Goal: Information Seeking & Learning: Check status

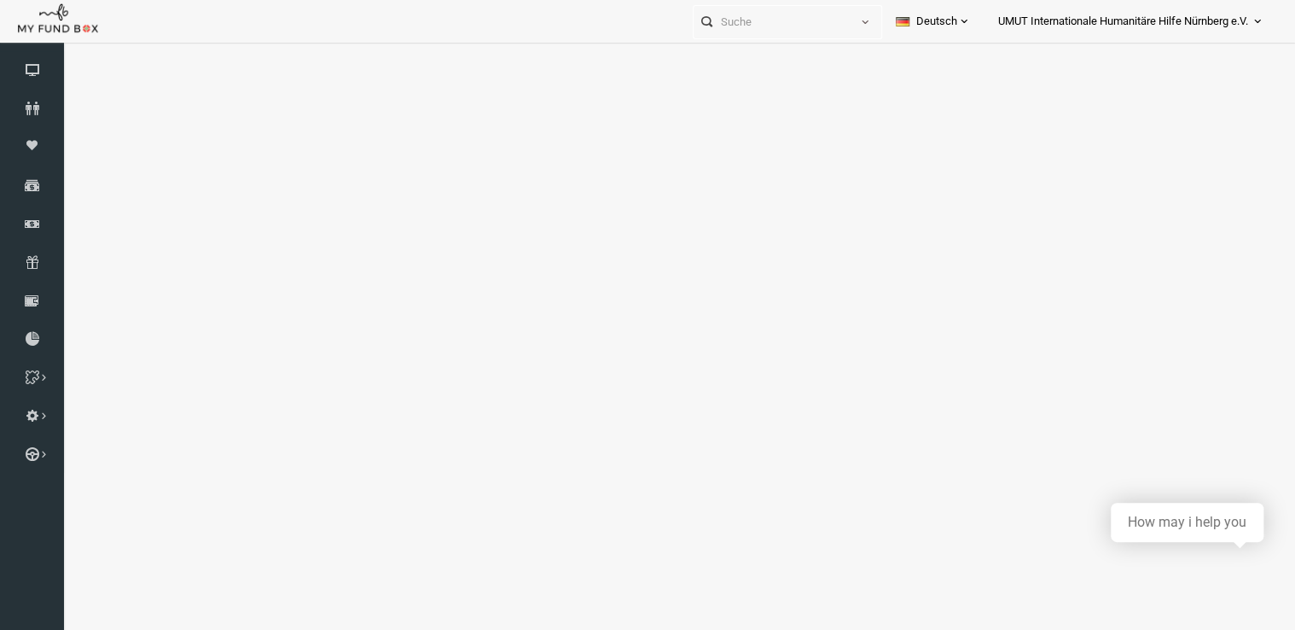
select select "100"
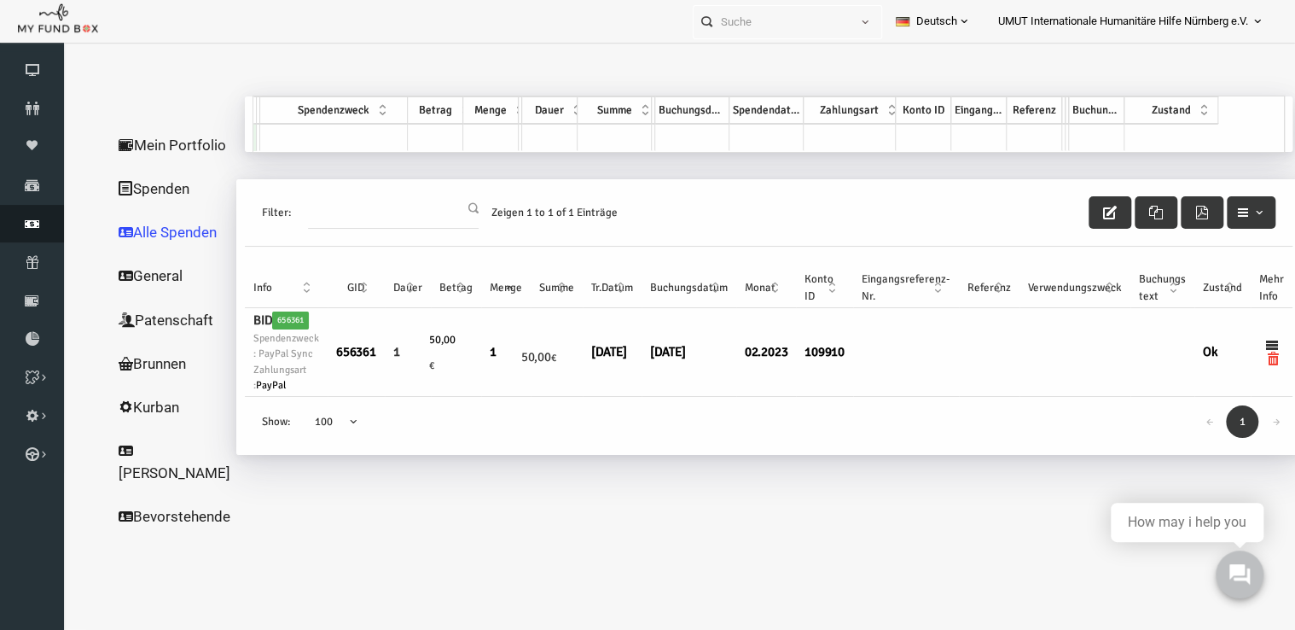
click at [32, 222] on icon at bounding box center [32, 224] width 64 height 14
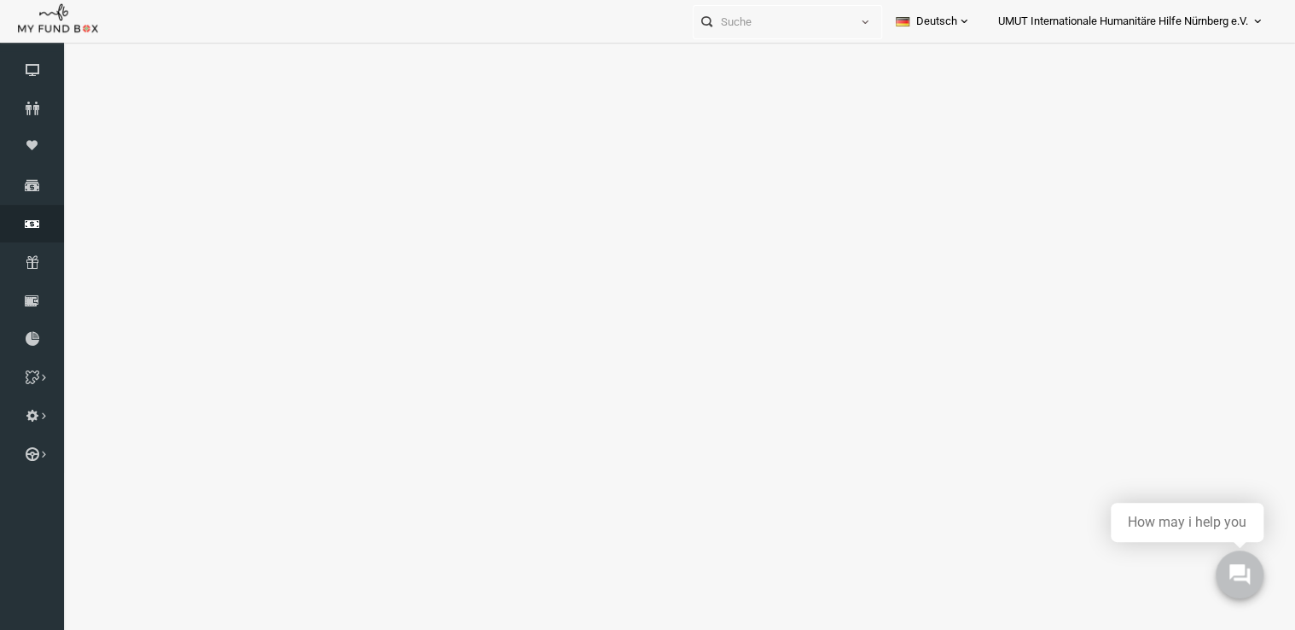
select select "100"
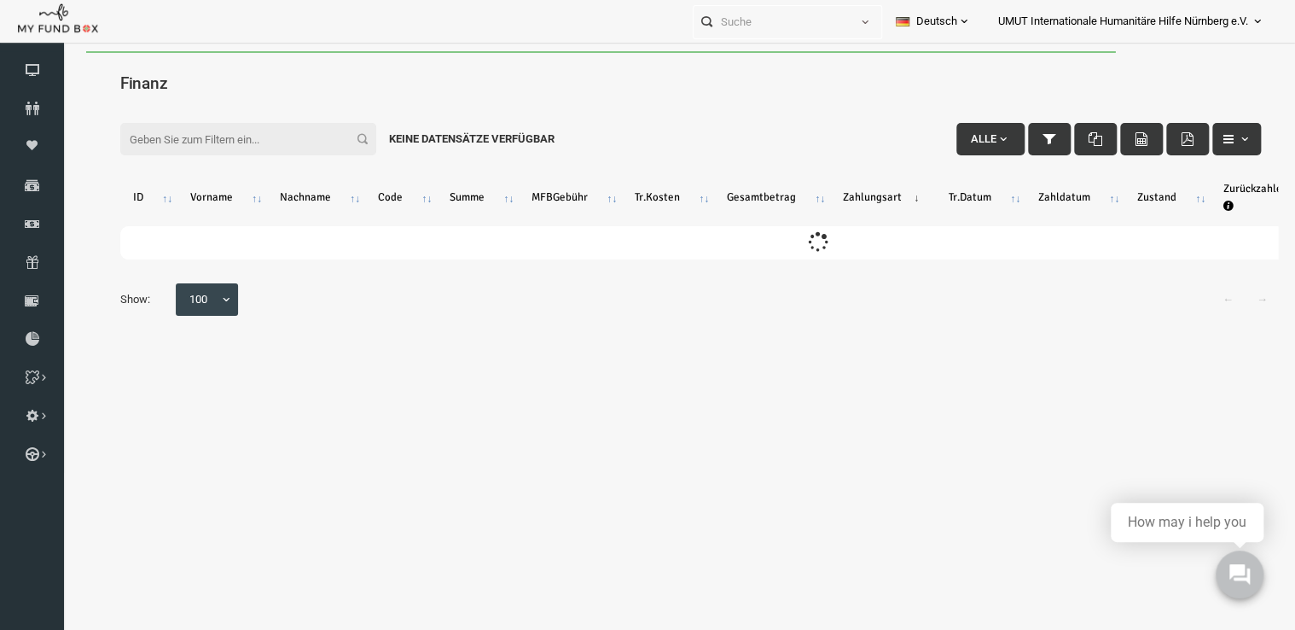
click at [261, 136] on input "Filter:" at bounding box center [224, 139] width 256 height 32
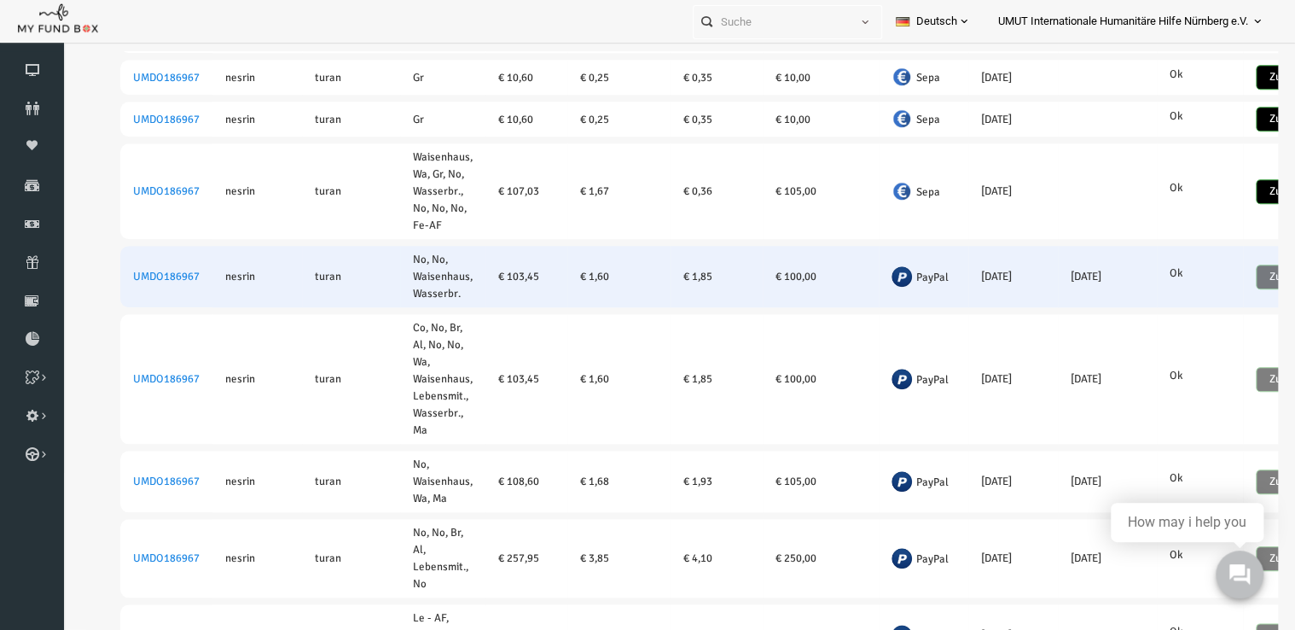
scroll to position [679, 0]
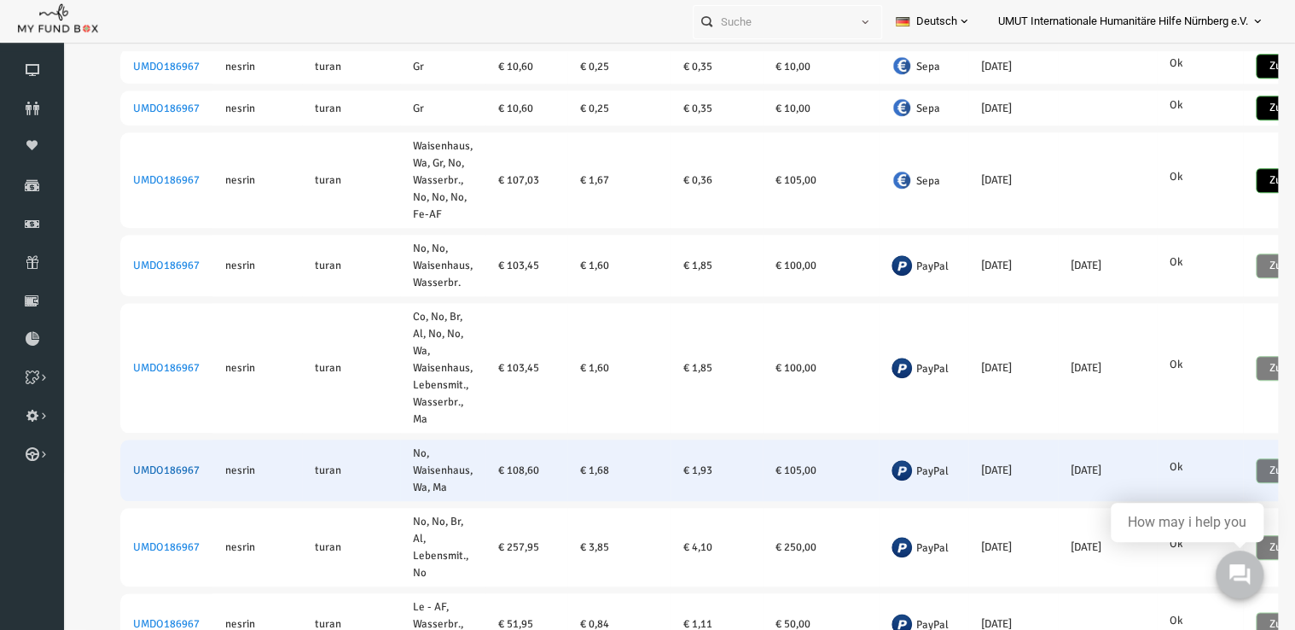
type input "nesr"
click at [134, 469] on link "UMDO186967" at bounding box center [141, 470] width 67 height 14
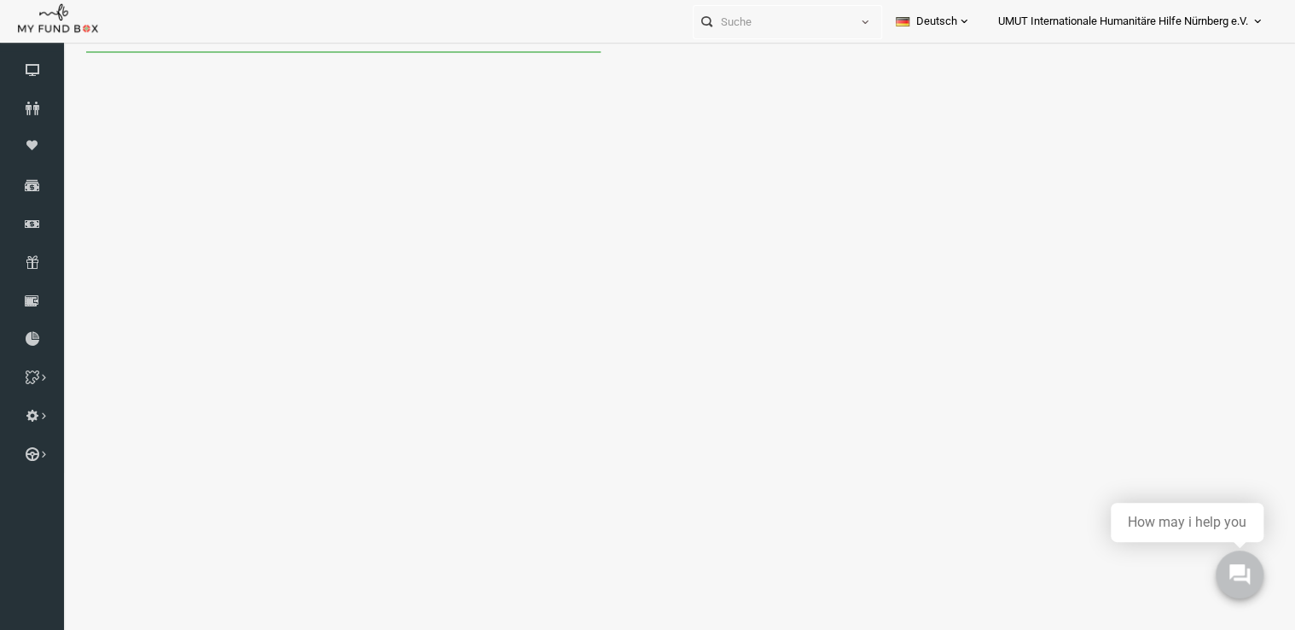
scroll to position [0, 0]
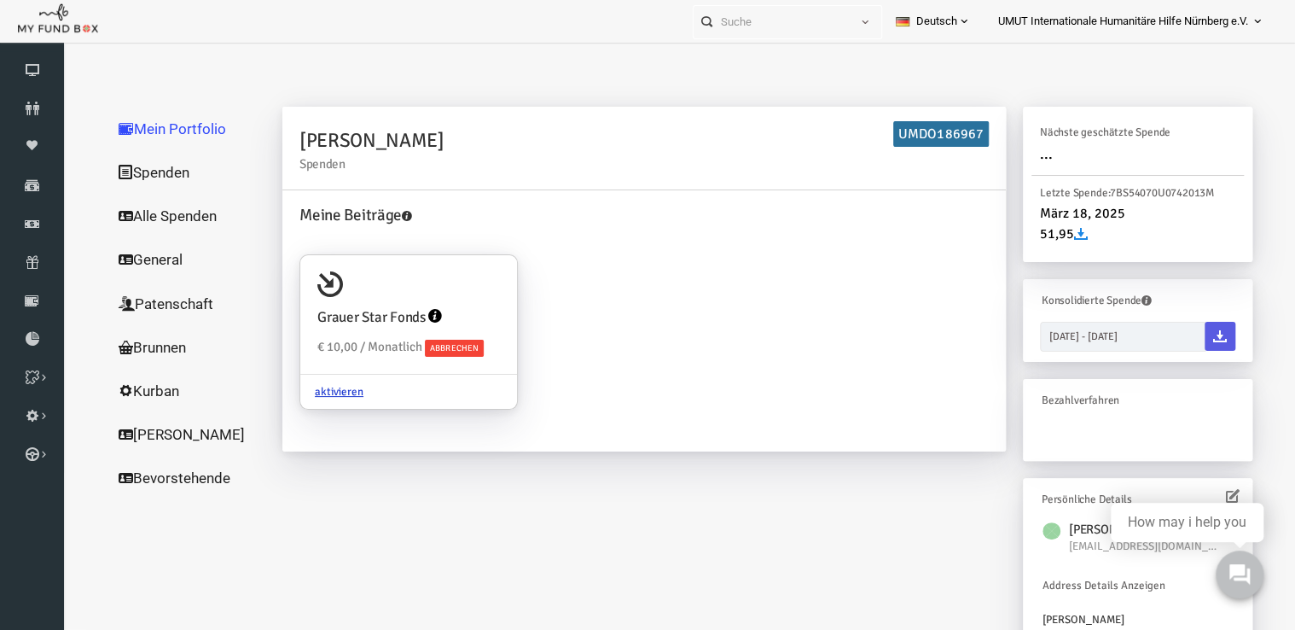
click at [144, 220] on link "Alle Spenden" at bounding box center [163, 216] width 171 height 44
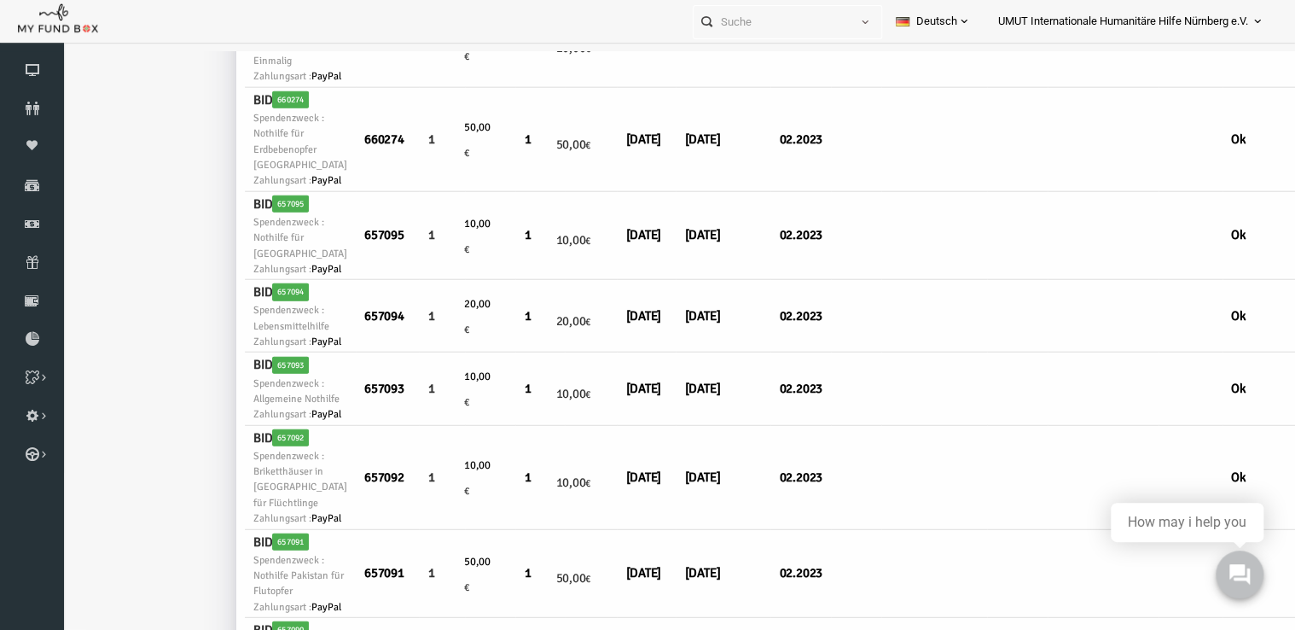
scroll to position [2047, 0]
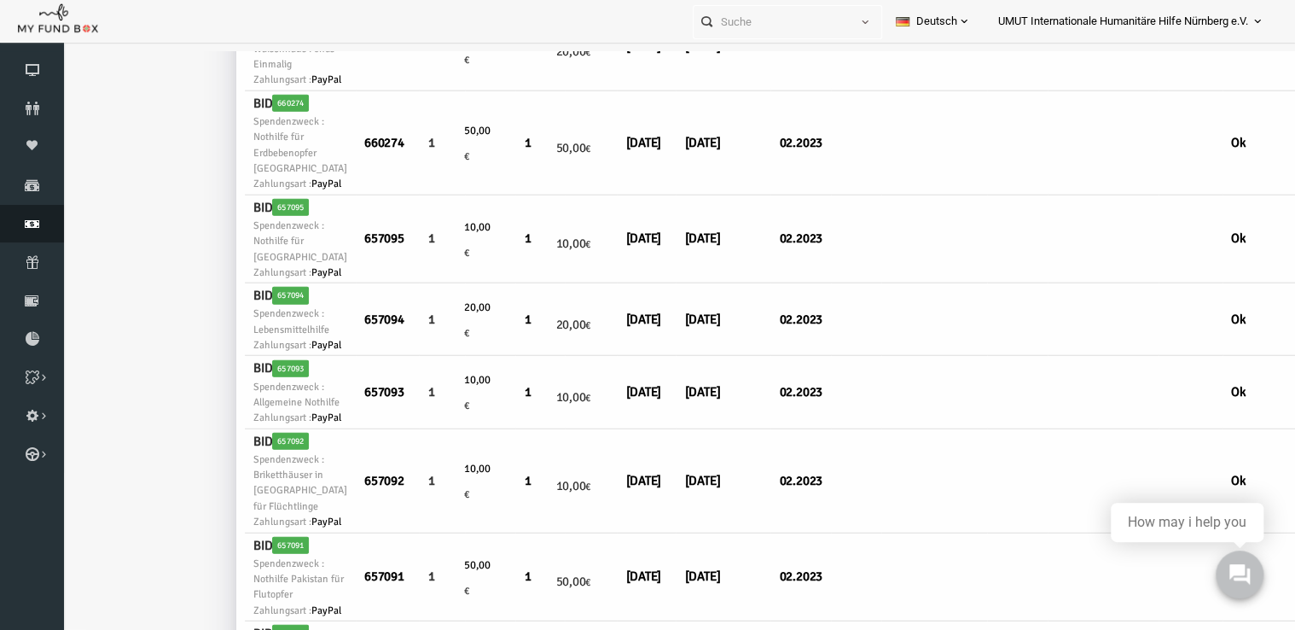
click at [25, 213] on link "Finanz" at bounding box center [32, 224] width 64 height 38
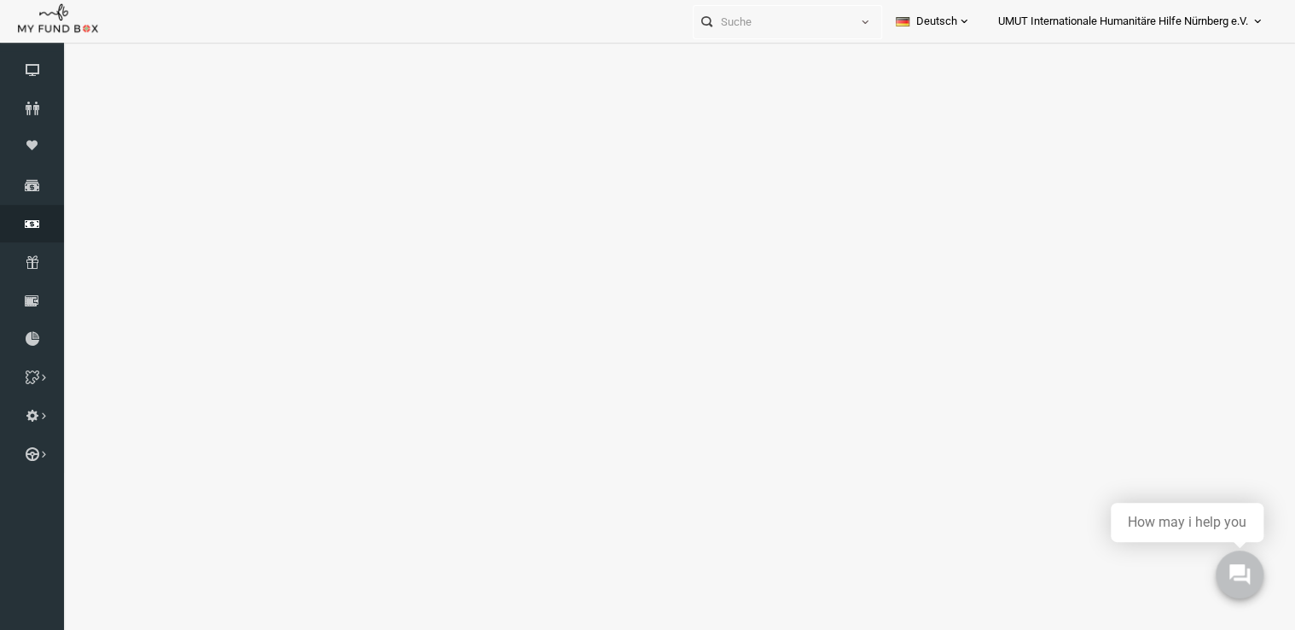
select select "100"
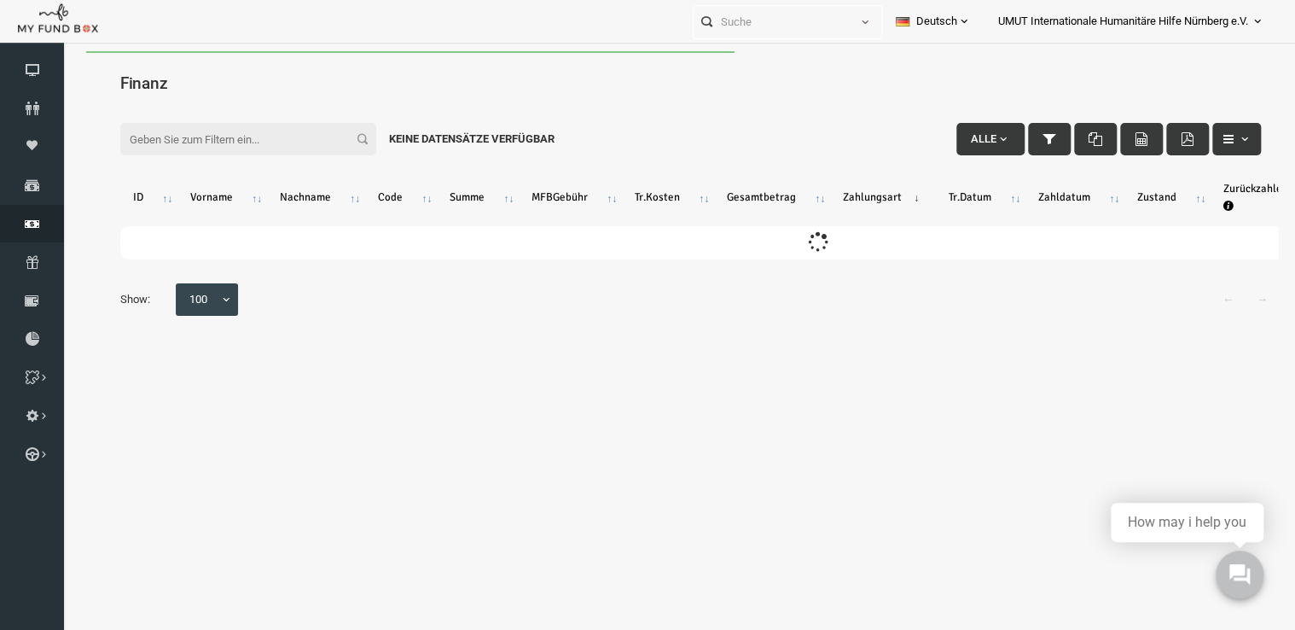
scroll to position [0, 0]
click at [157, 146] on input "Filter:" at bounding box center [224, 139] width 256 height 32
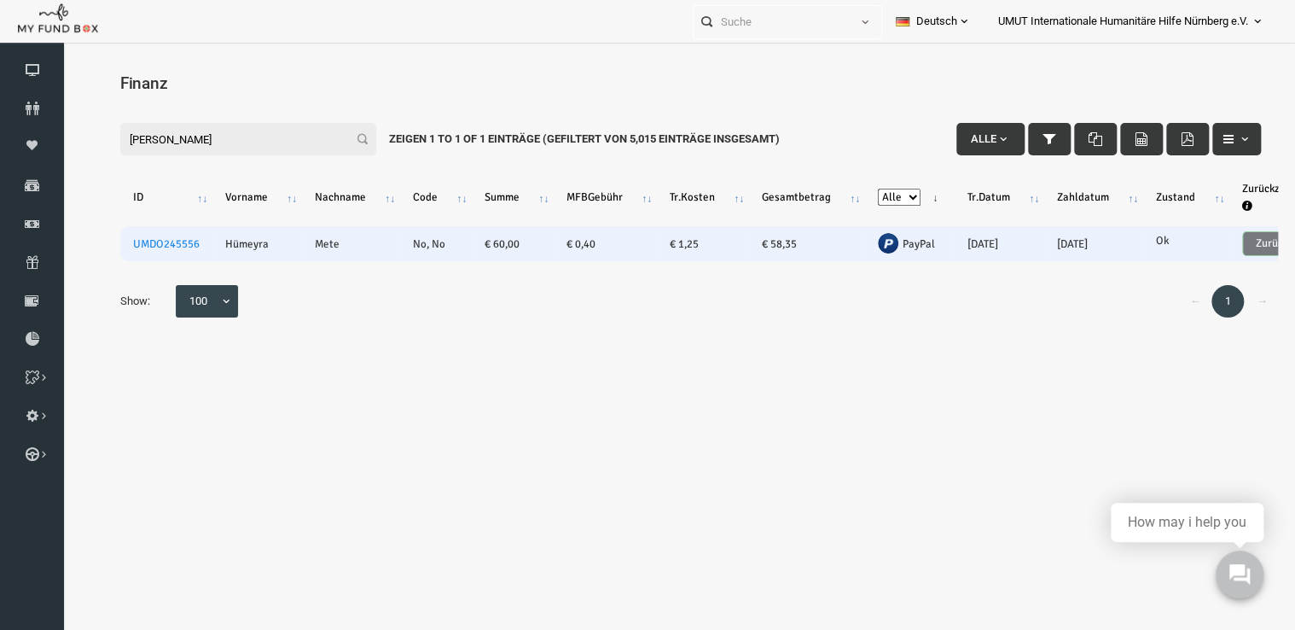
type input "[PERSON_NAME]"
click at [141, 234] on td "UMDO245556" at bounding box center [142, 243] width 92 height 35
click at [148, 247] on link "UMDO245556" at bounding box center [141, 244] width 67 height 14
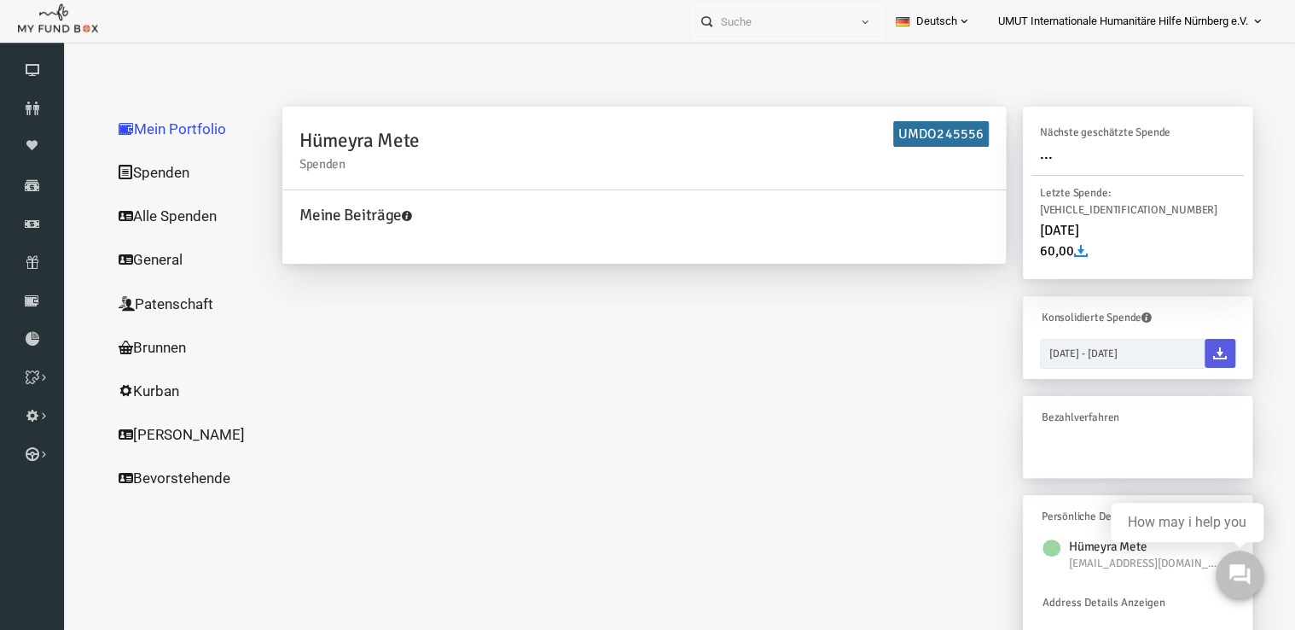
click at [121, 217] on link "Alle Spenden" at bounding box center [163, 216] width 171 height 44
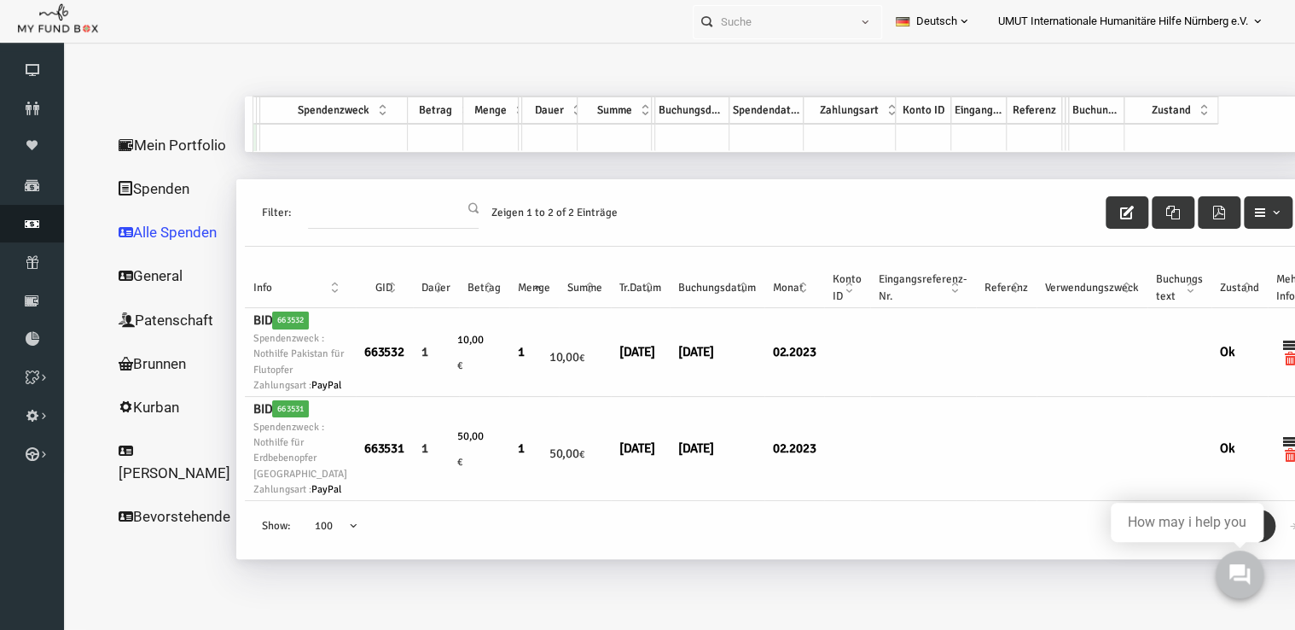
click at [44, 216] on link "Finanz" at bounding box center [32, 224] width 64 height 38
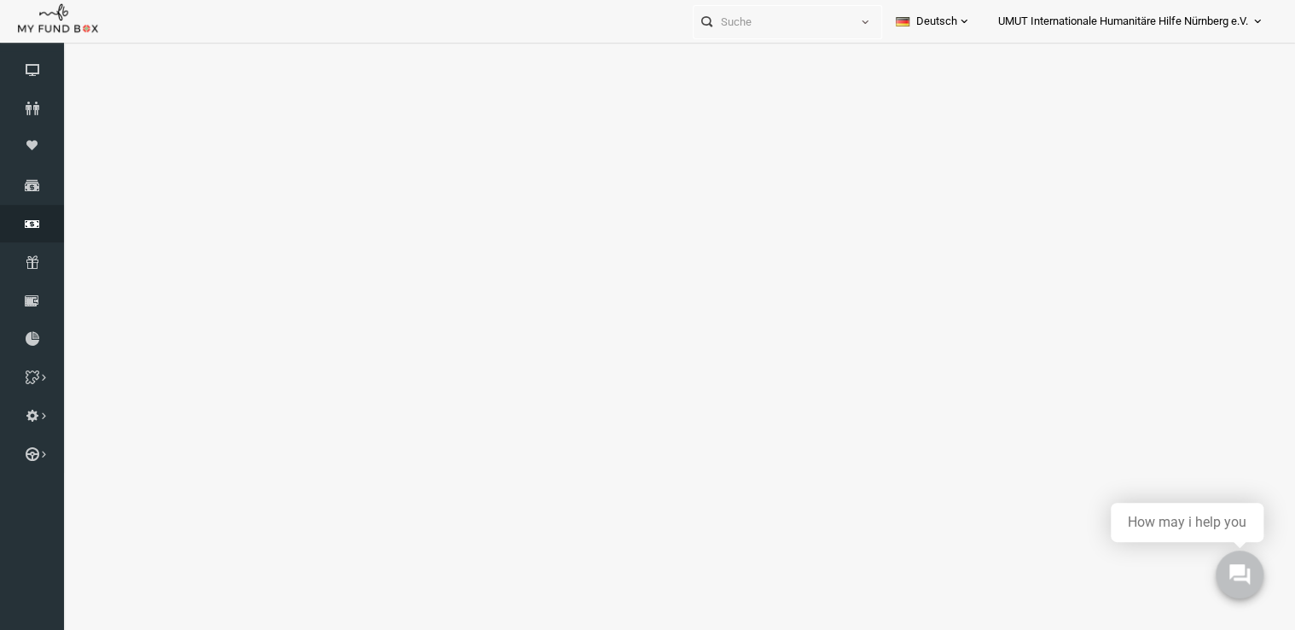
select select "100"
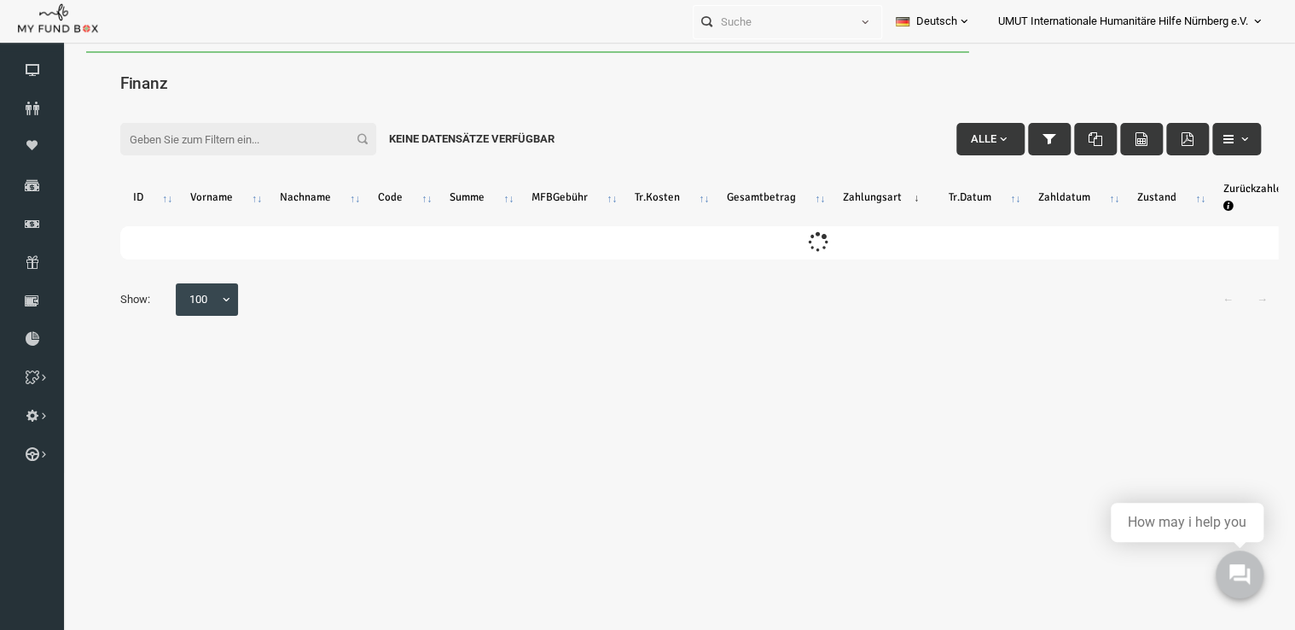
click at [260, 129] on input "Filter:" at bounding box center [224, 139] width 256 height 32
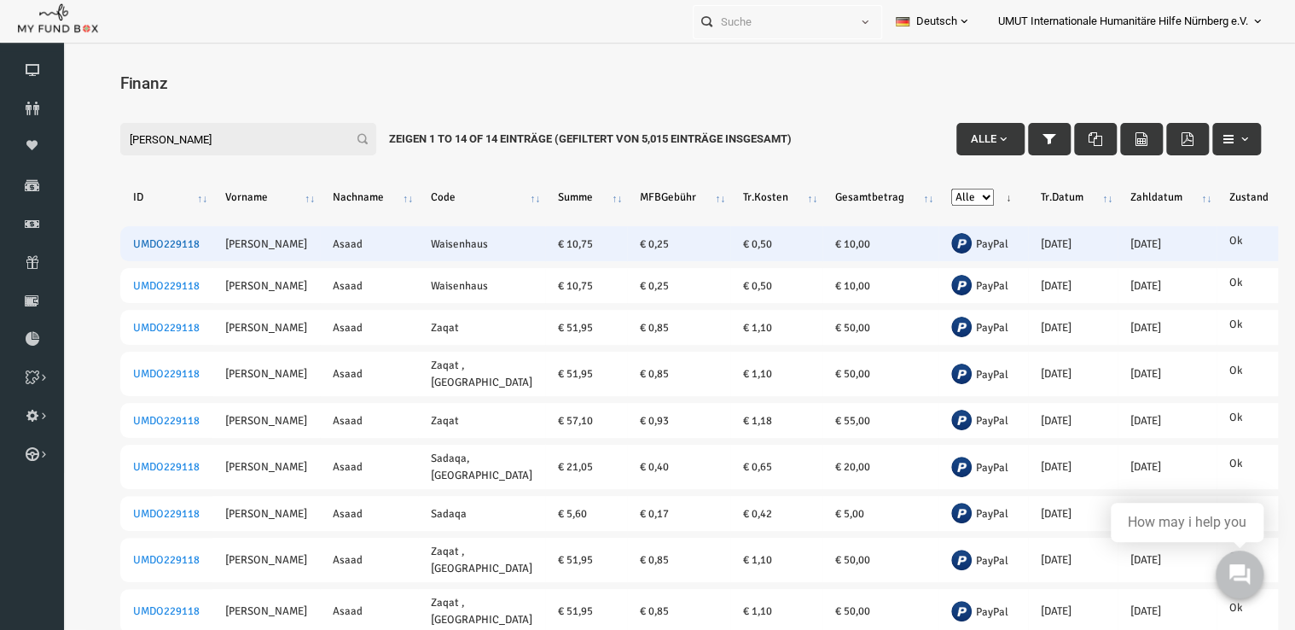
type input "[PERSON_NAME]"
click at [164, 241] on link "UMDO229118" at bounding box center [141, 244] width 67 height 14
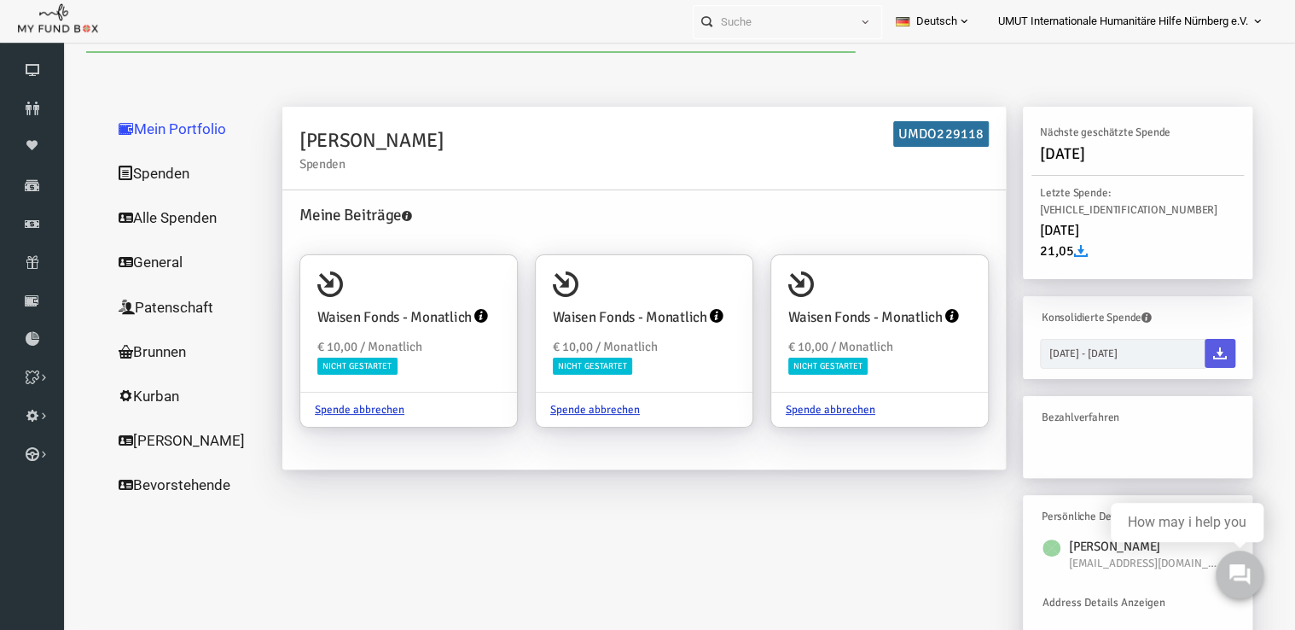
click at [149, 213] on link "Alle Spenden" at bounding box center [163, 217] width 171 height 44
select select "100"
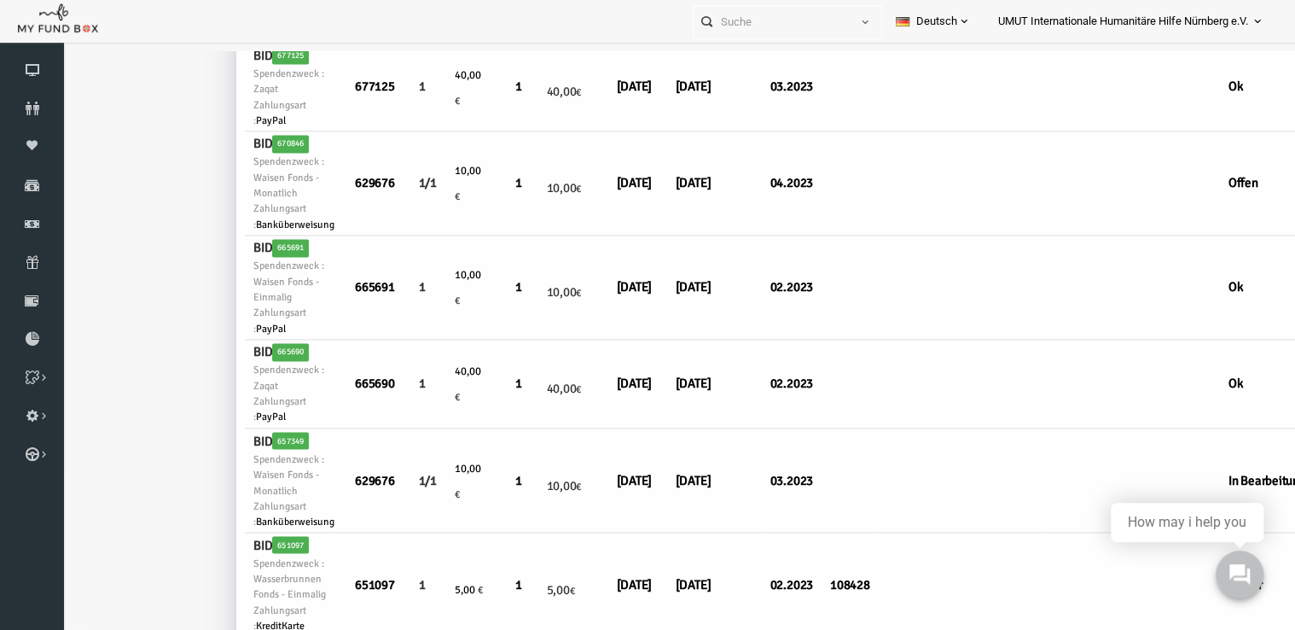
scroll to position [7703, 0]
click at [18, 240] on link "Finanz" at bounding box center [32, 224] width 64 height 38
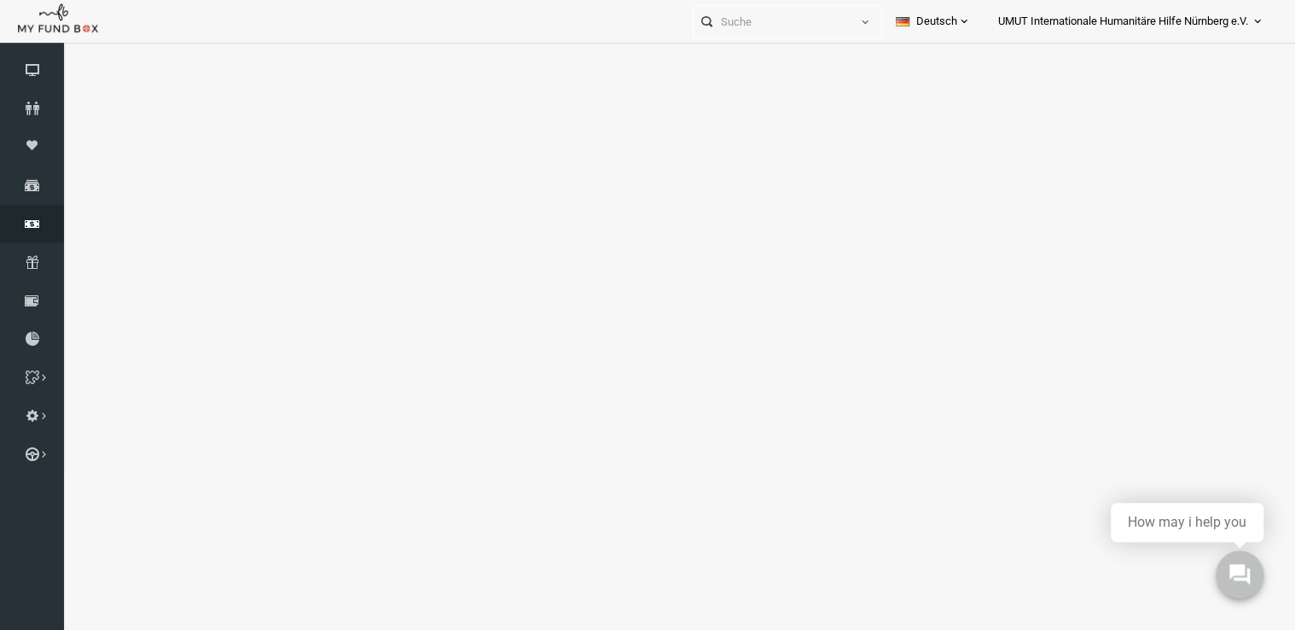
select select "100"
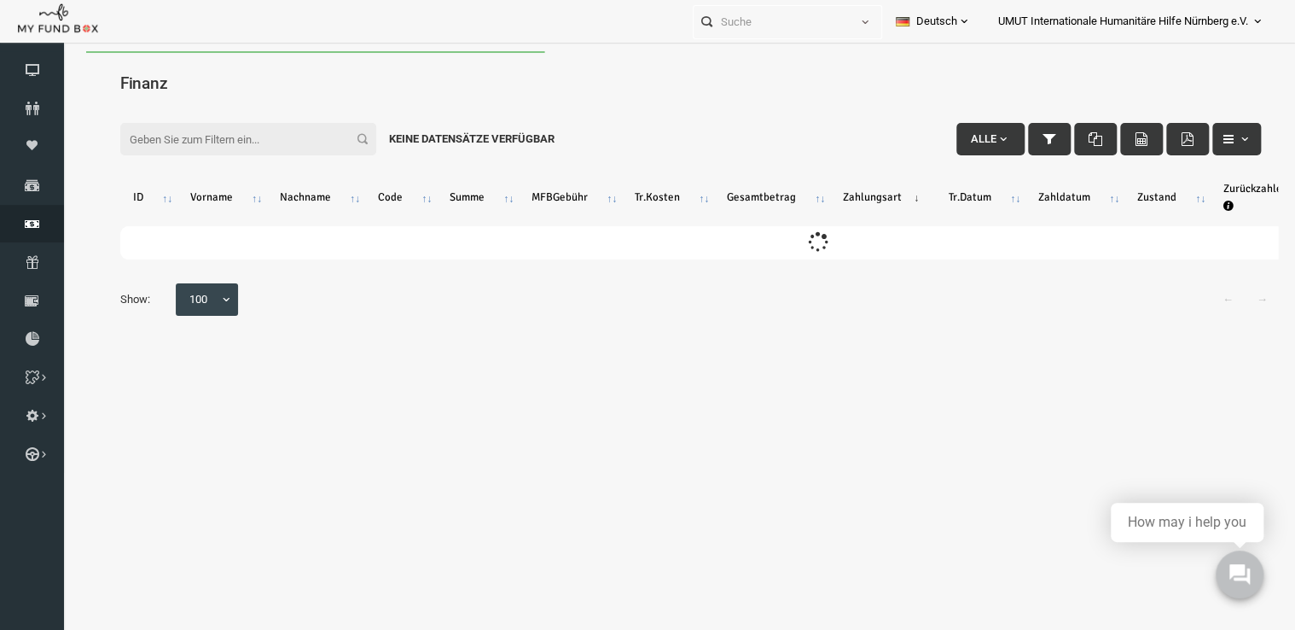
scroll to position [0, 0]
click at [189, 147] on input "Filter:" at bounding box center [224, 139] width 256 height 32
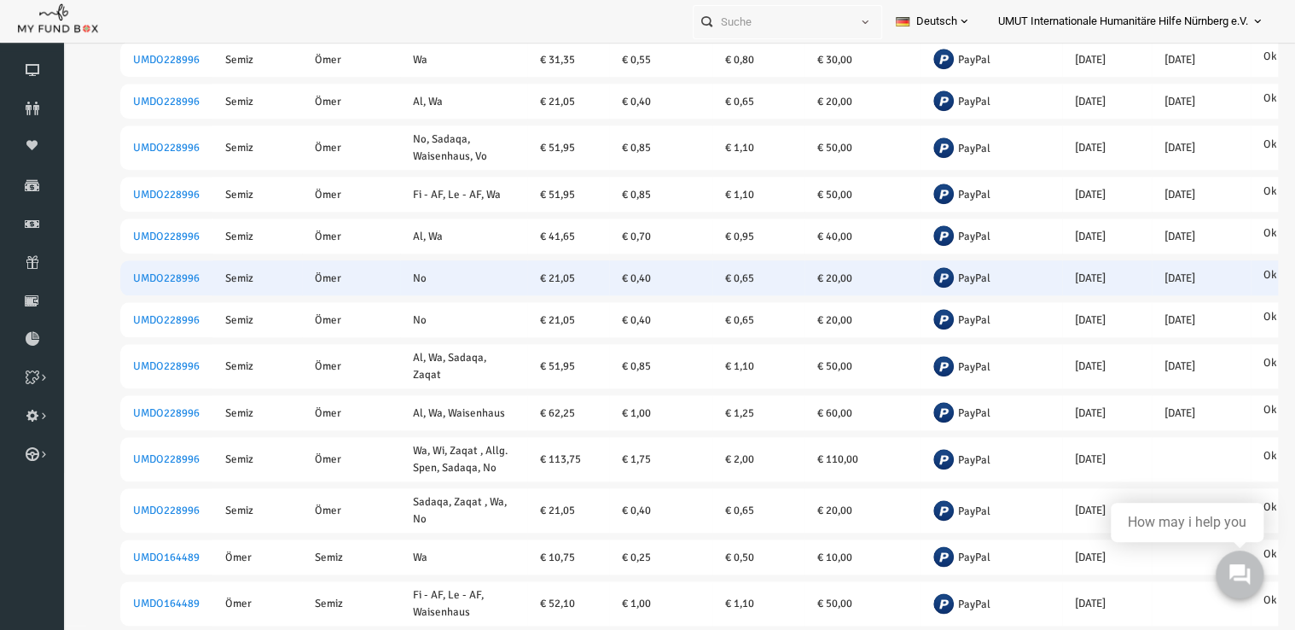
scroll to position [708, 0]
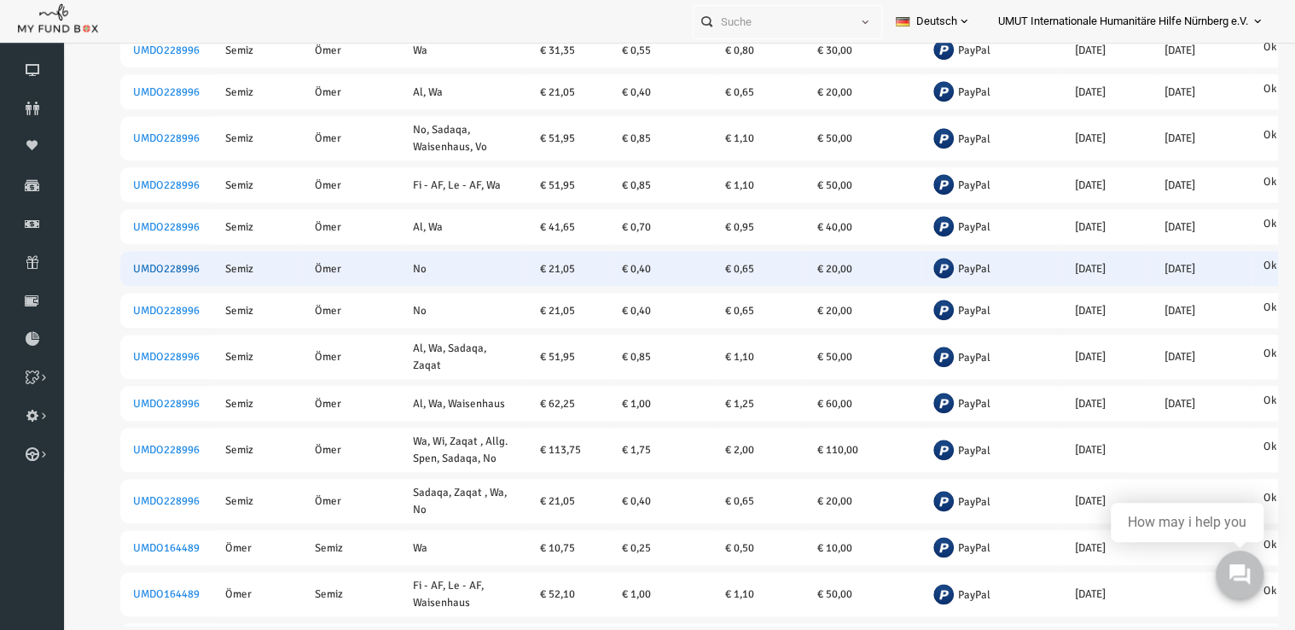
type input "ömer semiz"
click at [147, 276] on link "UMDO228996" at bounding box center [141, 269] width 67 height 14
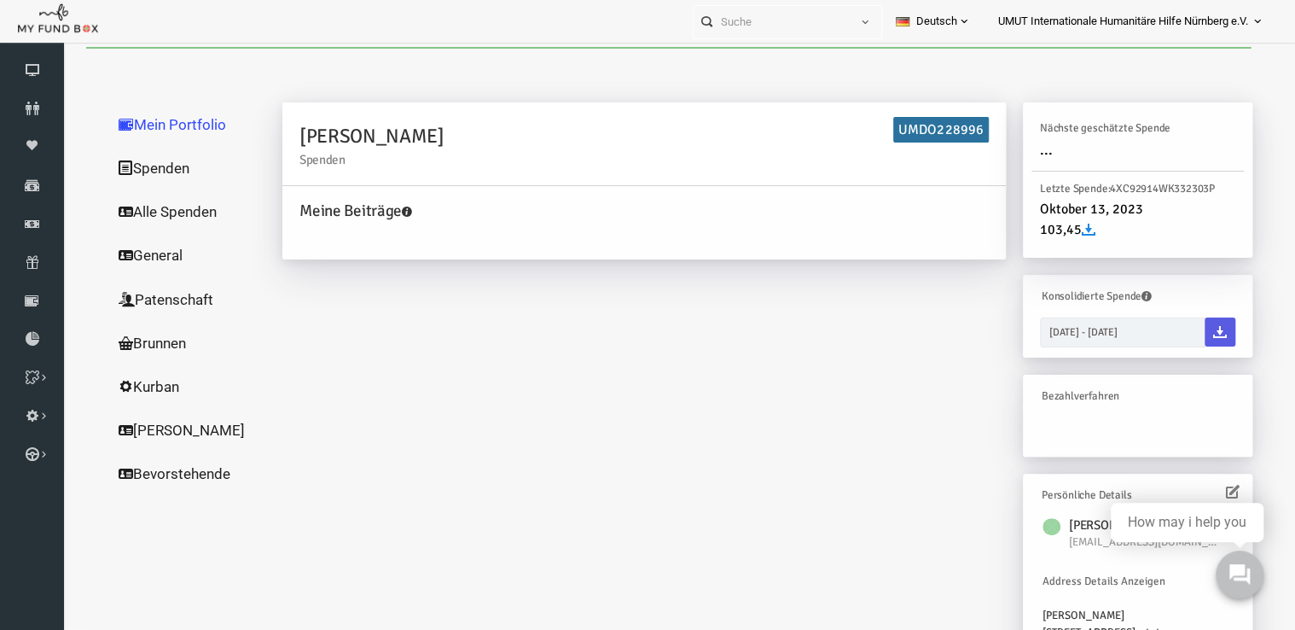
scroll to position [0, 0]
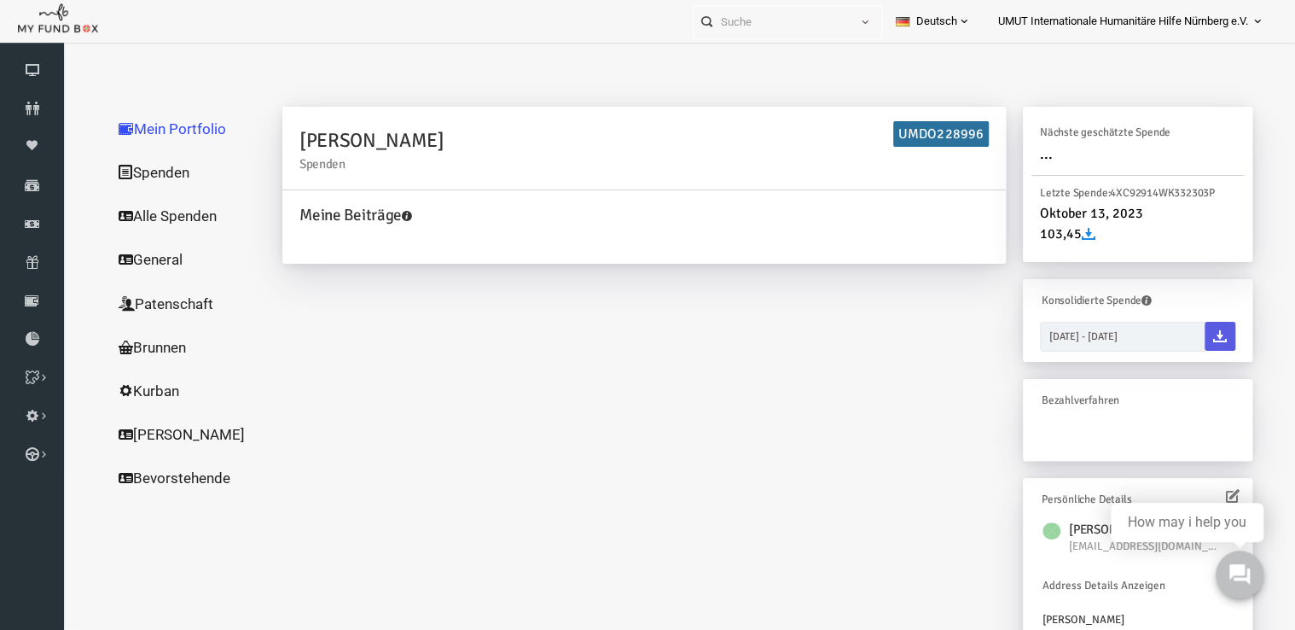
click at [177, 221] on link "Alle Spenden" at bounding box center [163, 216] width 171 height 44
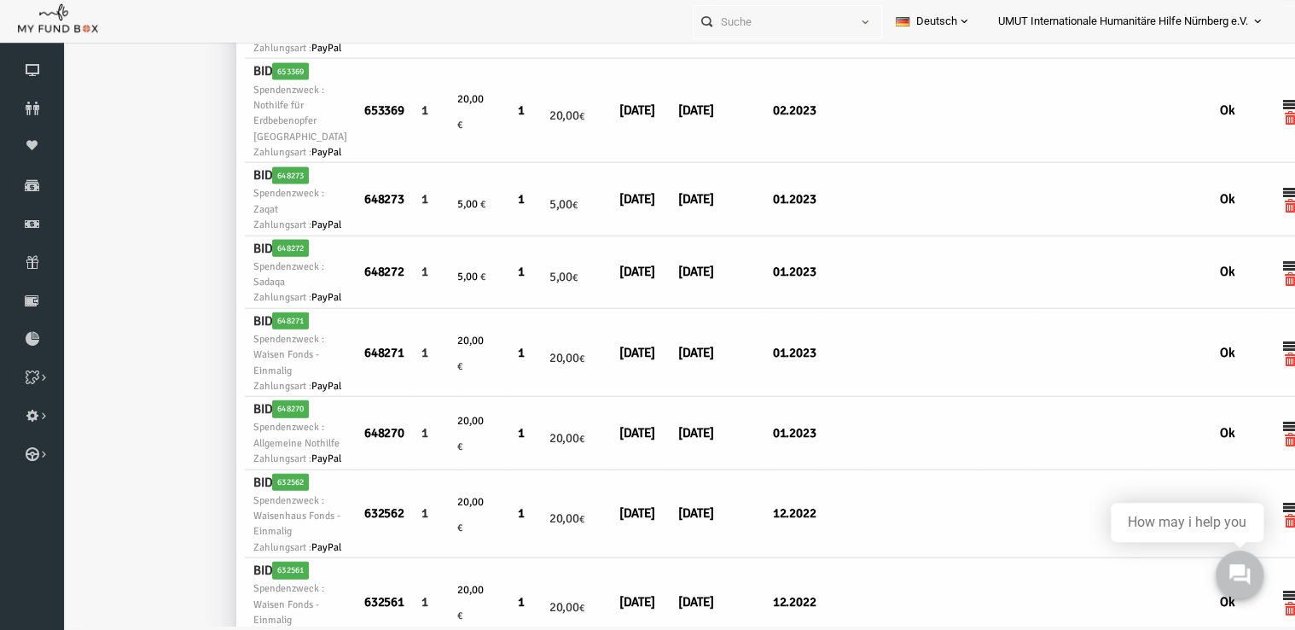
scroll to position [1764, 0]
